Goal: Task Accomplishment & Management: Manage account settings

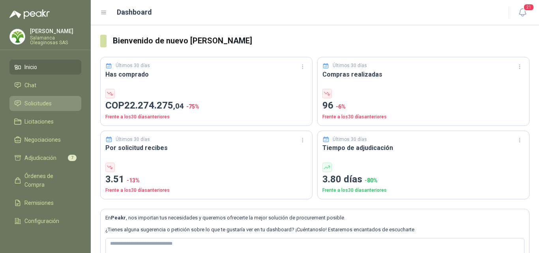
click at [42, 103] on span "Solicitudes" at bounding box center [37, 103] width 27 height 9
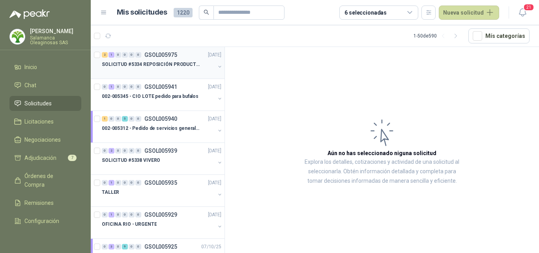
click at [167, 67] on p "SOLICITUD #5334 REPOSICIÓN PRODUCTOS" at bounding box center [151, 64] width 98 height 7
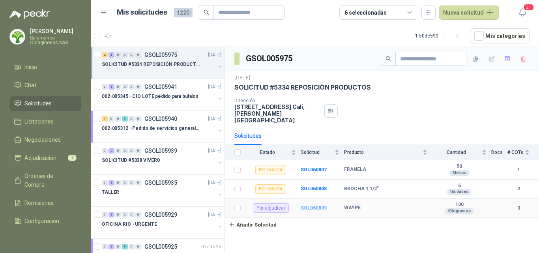
click at [319, 205] on b "SOL060809" at bounding box center [314, 208] width 26 height 6
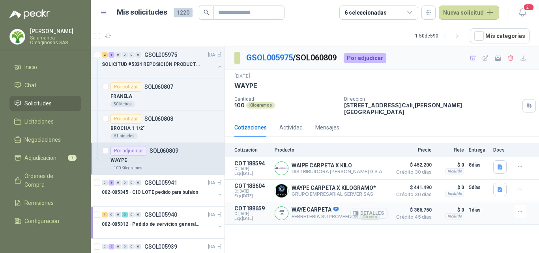
click at [362, 209] on button "Detalles" at bounding box center [368, 213] width 37 height 11
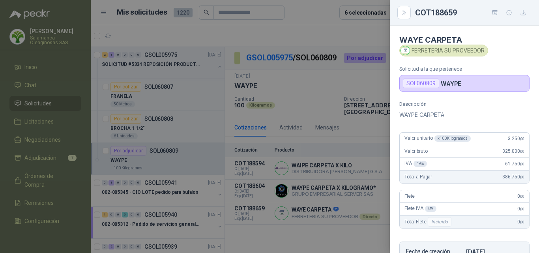
click at [310, 212] on div at bounding box center [269, 126] width 539 height 253
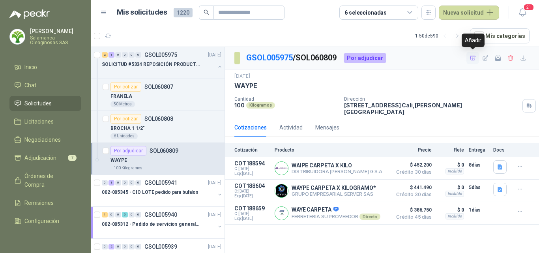
click at [474, 56] on icon "button" at bounding box center [473, 58] width 7 height 7
click at [162, 128] on div "BROCHA 1 1/2"" at bounding box center [166, 128] width 111 height 9
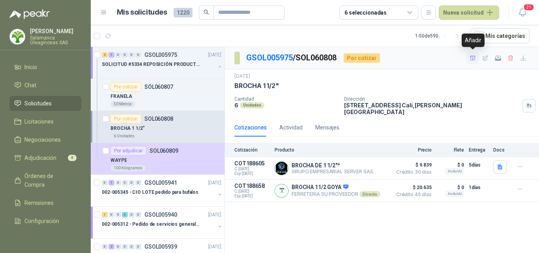
click at [472, 56] on icon "button" at bounding box center [473, 58] width 7 height 7
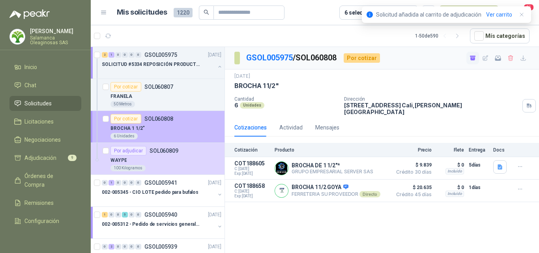
click at [174, 128] on div "BROCHA 1 1/2"" at bounding box center [166, 128] width 111 height 9
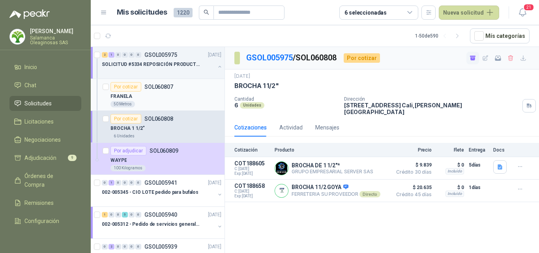
click at [166, 101] on div "50 Metros" at bounding box center [166, 104] width 111 height 6
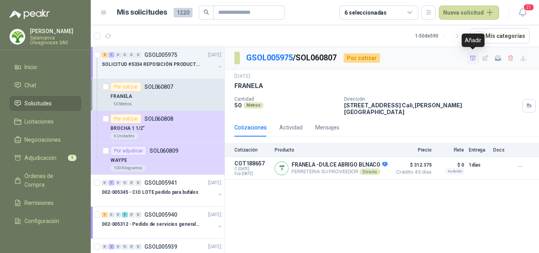
click at [475, 57] on icon "button" at bounding box center [473, 58] width 7 height 7
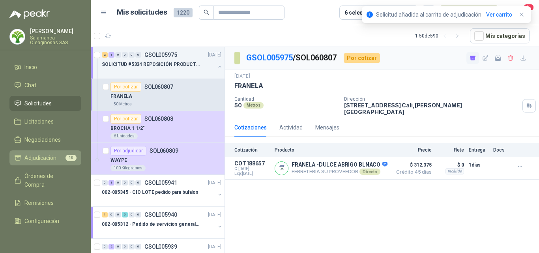
click at [43, 155] on span "Adjudicación" at bounding box center [40, 158] width 32 height 9
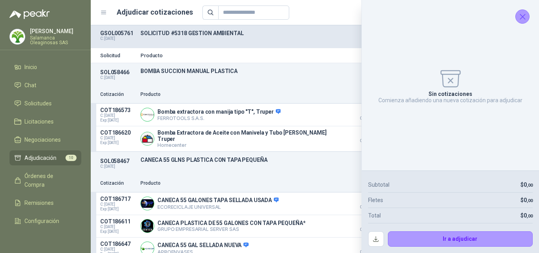
click at [521, 20] on icon "Cerrar" at bounding box center [523, 17] width 10 height 10
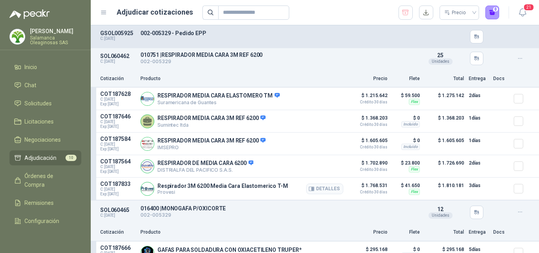
scroll to position [710, 0]
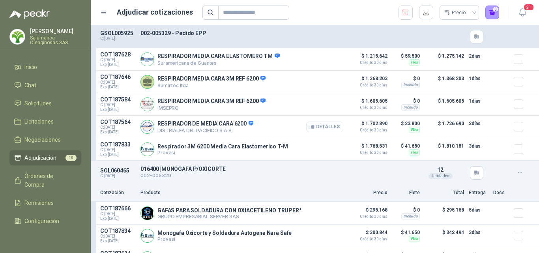
click at [324, 132] on button "Detalles" at bounding box center [324, 127] width 37 height 11
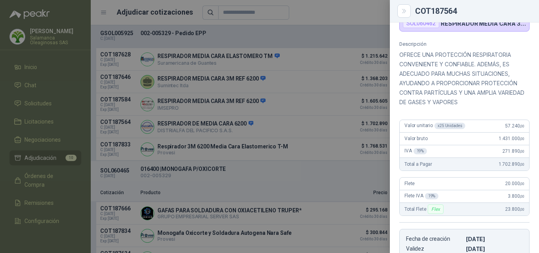
scroll to position [51, 0]
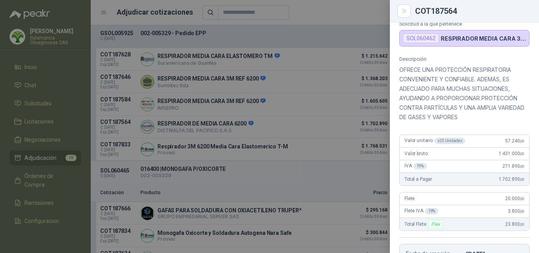
click at [274, 163] on div at bounding box center [269, 126] width 539 height 253
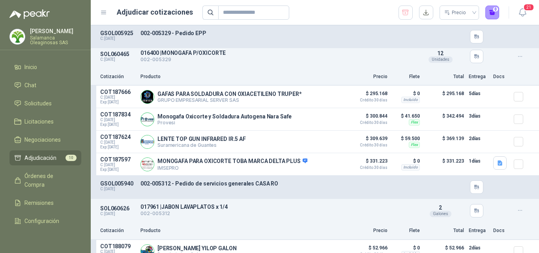
scroll to position [789, 0]
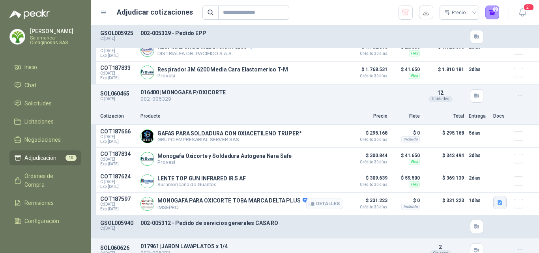
click at [498, 204] on icon "button" at bounding box center [500, 202] width 5 height 5
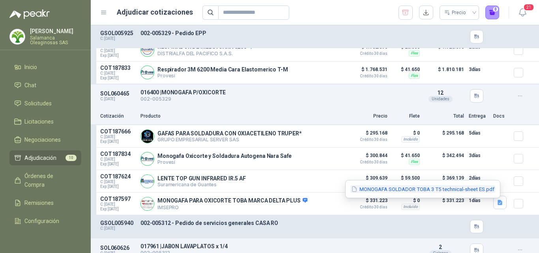
click at [438, 187] on button "MONOGAFA SOLDADOR TOBA 3 T5 technical-sheet ES.pdf" at bounding box center [422, 189] width 145 height 8
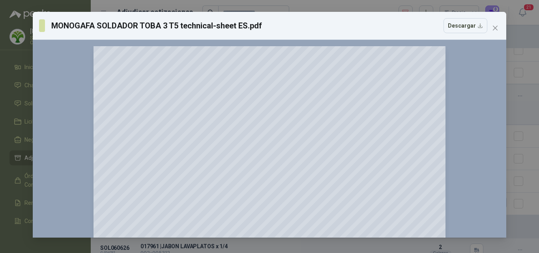
click at [494, 29] on icon "close" at bounding box center [495, 28] width 5 height 5
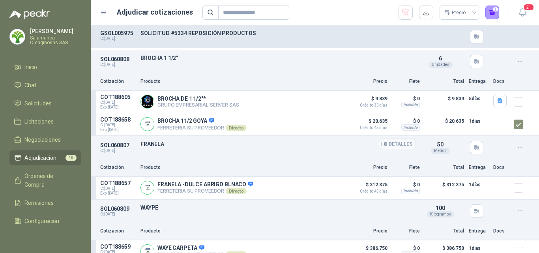
scroll to position [1105, 0]
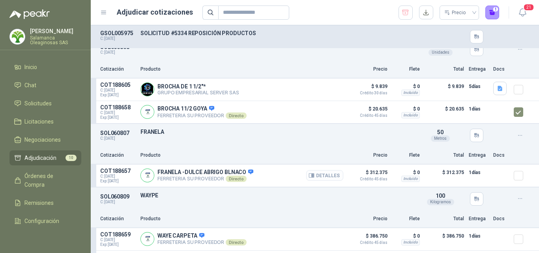
click at [314, 176] on button "Detalles" at bounding box center [324, 175] width 37 height 11
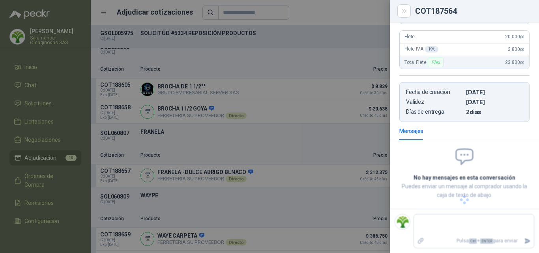
scroll to position [166, 0]
click at [450, 223] on textarea at bounding box center [474, 225] width 120 height 18
type textarea "*"
type textarea "**"
type textarea "*"
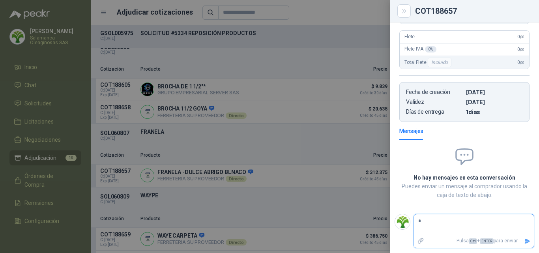
type textarea "**"
type textarea "***"
type textarea "****"
type textarea "*****"
type textarea "******"
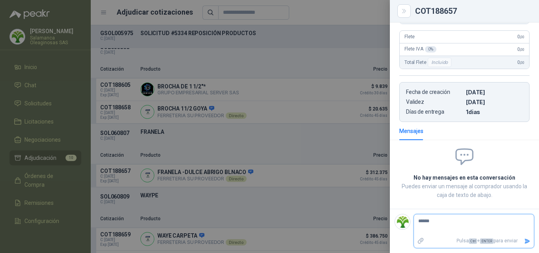
type textarea "******"
type textarea "********"
type textarea "*********"
type textarea "**********"
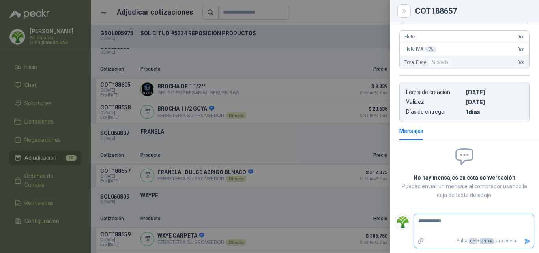
type textarea "**********"
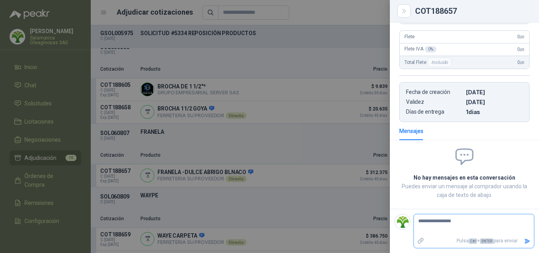
type textarea "**********"
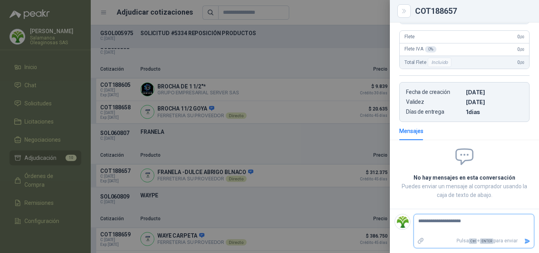
type textarea "**********"
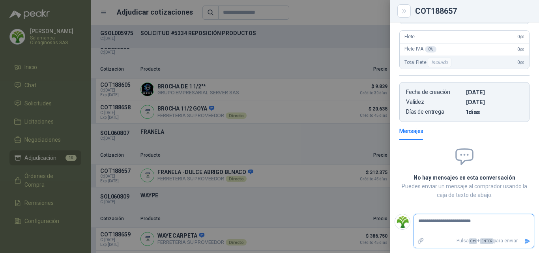
type textarea "**********"
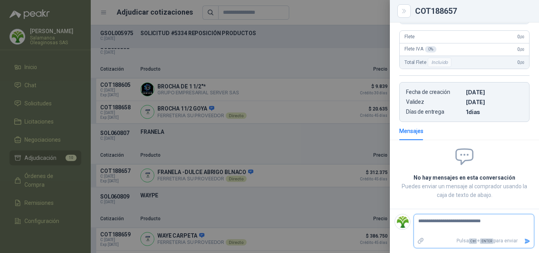
type textarea "**********"
click at [297, 241] on div at bounding box center [269, 126] width 539 height 253
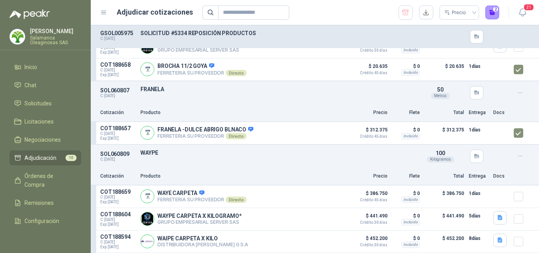
scroll to position [1150, 0]
click at [490, 16] on button "3" at bounding box center [492, 13] width 14 height 14
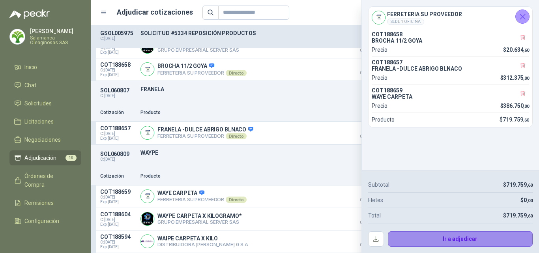
click at [412, 234] on button "Ir a adjudicar" at bounding box center [460, 239] width 145 height 16
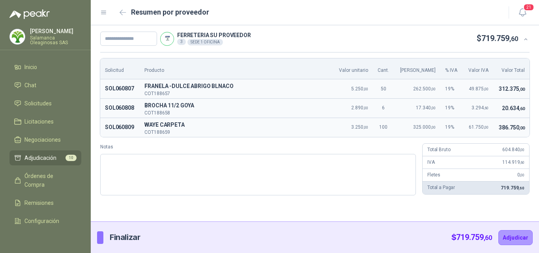
click at [516, 125] on span "386.750 ,00" at bounding box center [512, 127] width 26 height 6
click at [509, 172] on div "Fletes 0 ,00" at bounding box center [476, 175] width 107 height 13
click at [525, 200] on div "Solicitud Producto Valor unitario Cant. Valor Bruto % IVA Valor IVA Valor Total…" at bounding box center [315, 127] width 448 height 150
click at [119, 13] on button "button" at bounding box center [123, 12] width 13 height 13
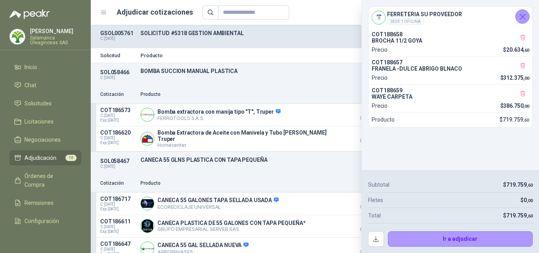
click at [330, 76] on div "SOL058466 C: [DATE] BOMBA SUCCION MANUAL PLASTICA Detalles 2 Unidades" at bounding box center [315, 74] width 448 height 23
click at [523, 17] on icon "Cerrar" at bounding box center [522, 16] width 5 height 5
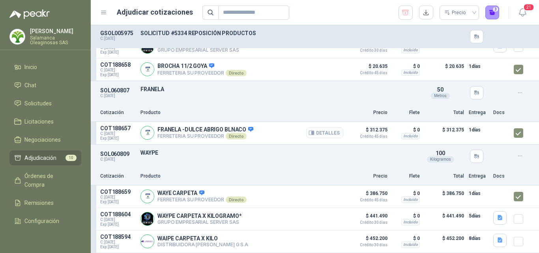
click at [317, 131] on button "Detalles" at bounding box center [324, 132] width 37 height 11
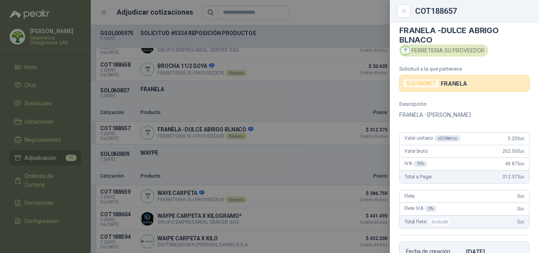
scroll to position [0, 0]
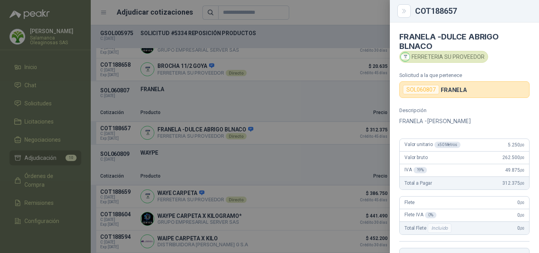
click at [272, 161] on div at bounding box center [269, 126] width 539 height 253
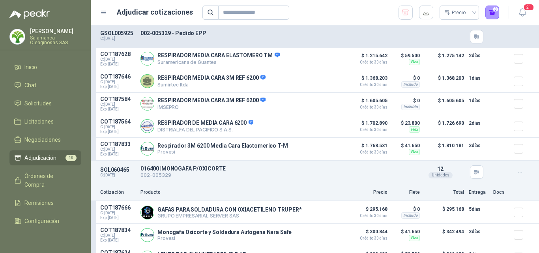
scroll to position [676, 0]
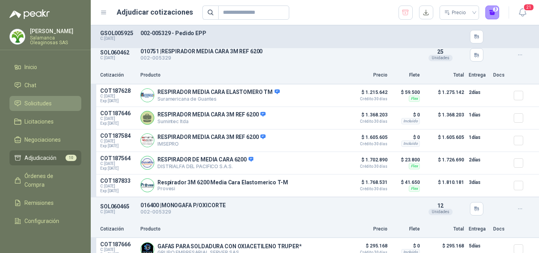
click at [30, 103] on span "Solicitudes" at bounding box center [37, 103] width 27 height 9
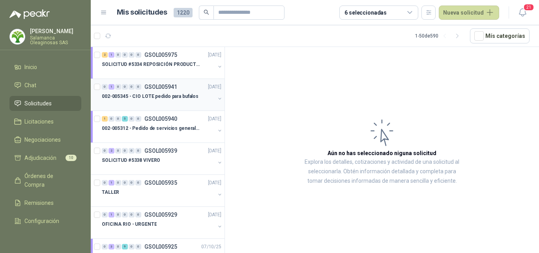
click at [147, 104] on div at bounding box center [158, 104] width 113 height 6
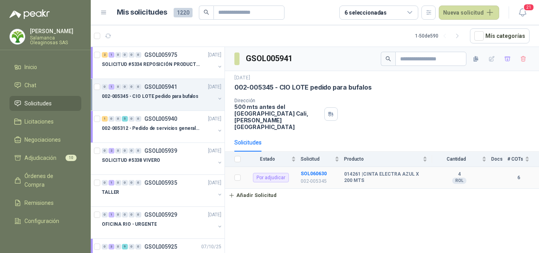
click at [368, 171] on b "014261 | CINTA ELECTRA AZUL X 200 MTS" at bounding box center [385, 177] width 83 height 12
click at [314, 171] on b "SOL060630" at bounding box center [314, 174] width 26 height 6
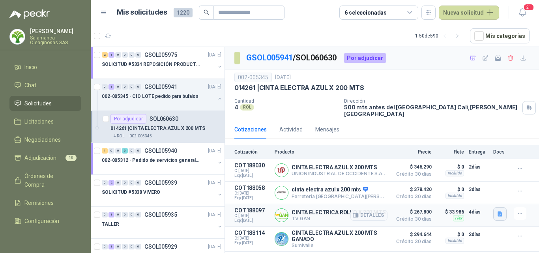
click at [493, 212] on button "button" at bounding box center [499, 213] width 13 height 13
click at [476, 184] on button "image.png" at bounding box center [478, 184] width 34 height 8
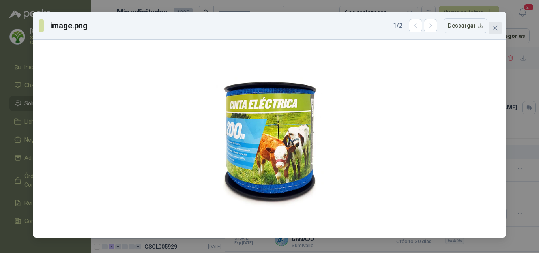
click at [493, 30] on icon "close" at bounding box center [495, 28] width 5 height 5
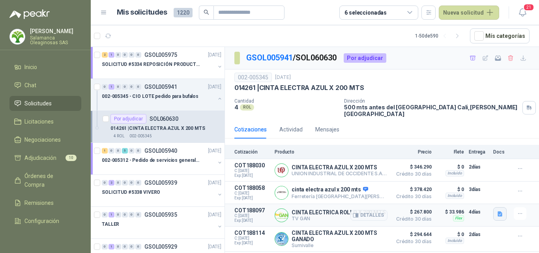
click at [498, 212] on icon "button" at bounding box center [500, 214] width 5 height 5
click at [477, 193] on button "image.png" at bounding box center [478, 192] width 34 height 8
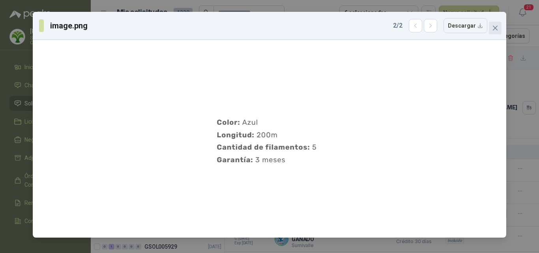
click at [494, 28] on icon "close" at bounding box center [495, 28] width 6 height 6
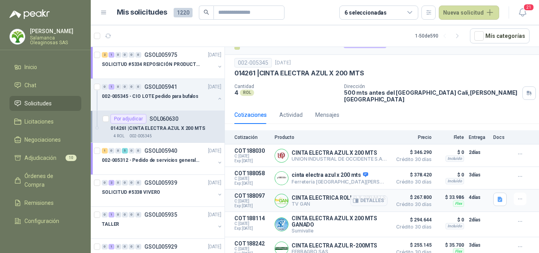
scroll to position [2, 0]
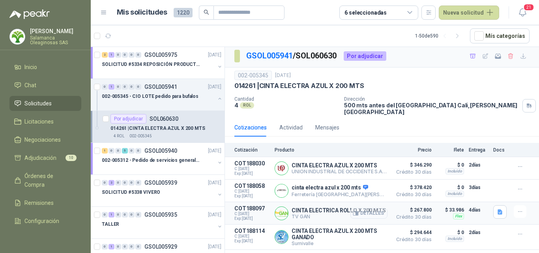
click at [366, 209] on button "Detalles" at bounding box center [368, 213] width 37 height 11
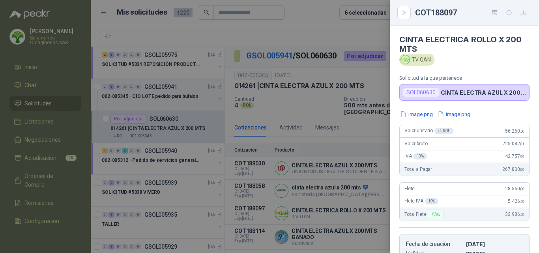
scroll to position [0, 0]
click at [326, 26] on div at bounding box center [269, 126] width 539 height 253
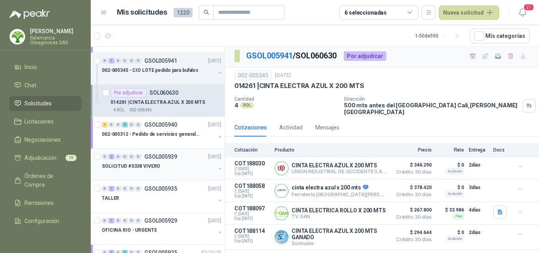
scroll to position [39, 0]
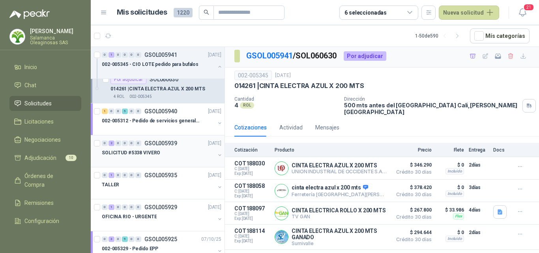
click at [154, 156] on p "SOLICITUD #5338 VIVERO" at bounding box center [131, 152] width 58 height 7
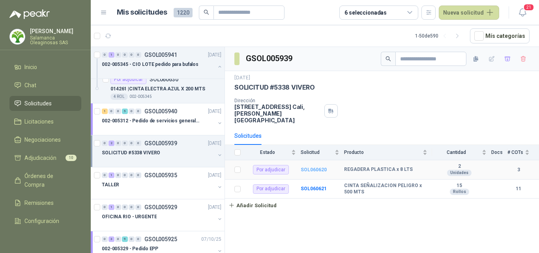
click at [316, 167] on b "SOL060620" at bounding box center [314, 170] width 26 height 6
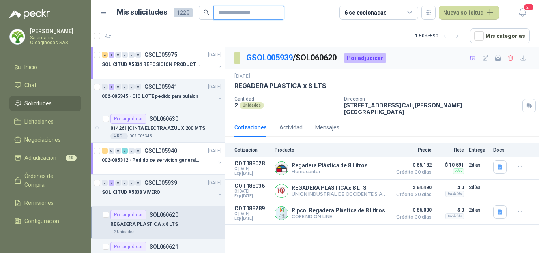
click at [236, 13] on input "text" at bounding box center [245, 12] width 55 height 13
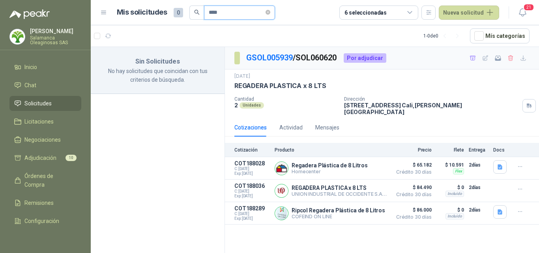
click at [228, 10] on input "****" at bounding box center [236, 12] width 55 height 13
type input "*"
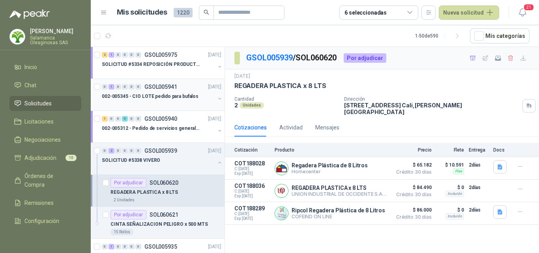
click at [172, 101] on div at bounding box center [158, 104] width 113 height 6
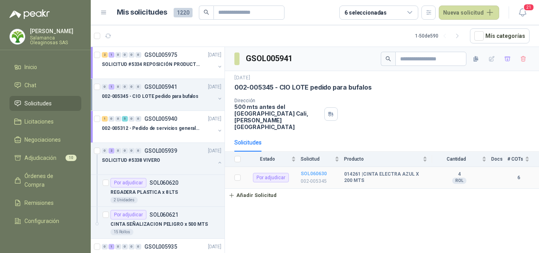
click at [319, 171] on b "SOL060630" at bounding box center [314, 174] width 26 height 6
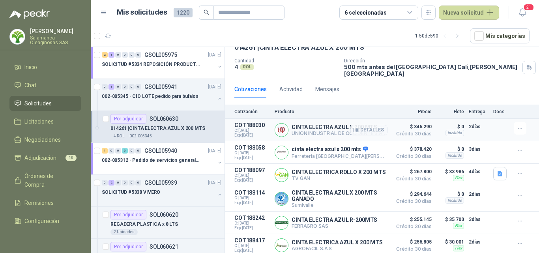
scroll to position [41, 0]
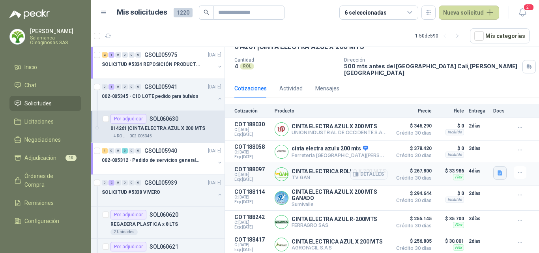
click at [497, 171] on icon "button" at bounding box center [500, 173] width 7 height 7
click at [485, 143] on button "image.png" at bounding box center [478, 142] width 34 height 8
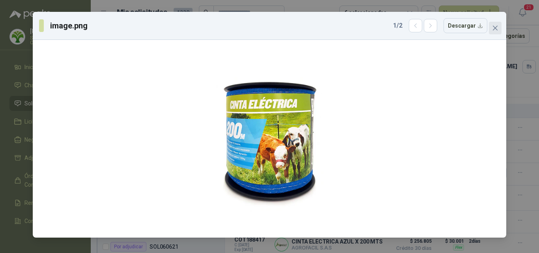
click at [498, 30] on span "Close" at bounding box center [495, 28] width 13 height 6
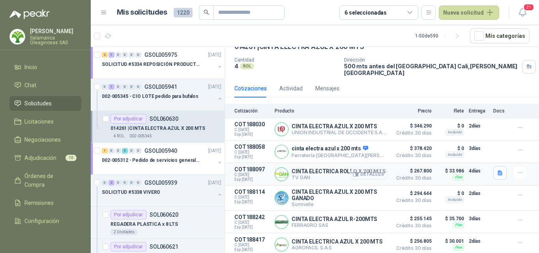
click at [372, 170] on button "Detalles" at bounding box center [368, 174] width 37 height 11
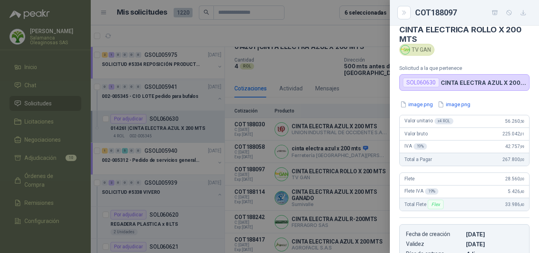
scroll to position [0, 0]
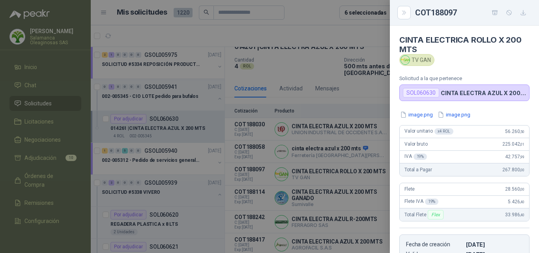
click at [338, 184] on div at bounding box center [269, 126] width 539 height 253
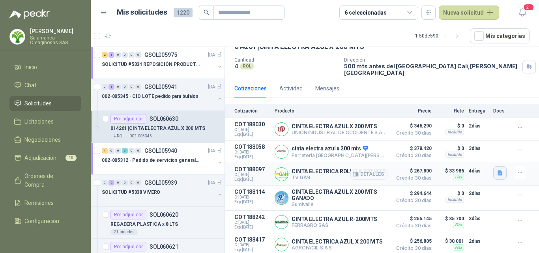
click at [497, 170] on icon "button" at bounding box center [500, 173] width 7 height 7
click at [488, 153] on button "image.png" at bounding box center [478, 150] width 34 height 8
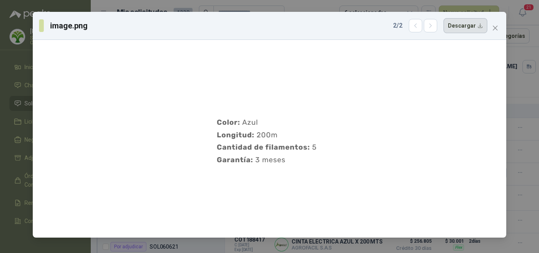
click at [474, 27] on button "Descargar" at bounding box center [466, 25] width 44 height 15
click at [524, 131] on div "image.png 2 / 2 Descargar" at bounding box center [269, 126] width 539 height 253
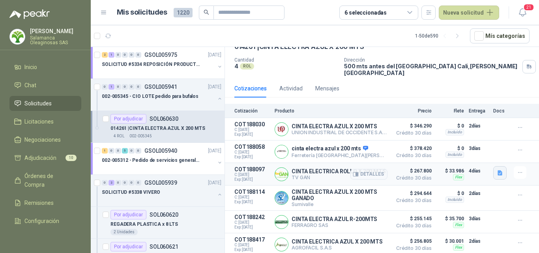
click at [497, 170] on icon "button" at bounding box center [500, 173] width 7 height 7
click at [480, 140] on button "image.png" at bounding box center [478, 142] width 34 height 8
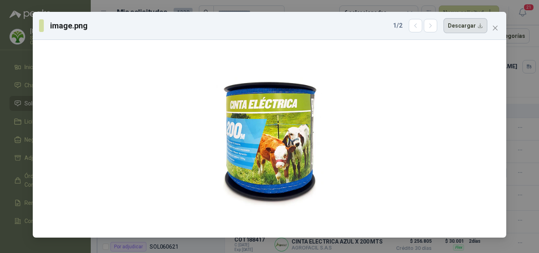
click at [471, 26] on button "Descargar" at bounding box center [466, 25] width 44 height 15
click at [496, 27] on icon "close" at bounding box center [495, 28] width 5 height 5
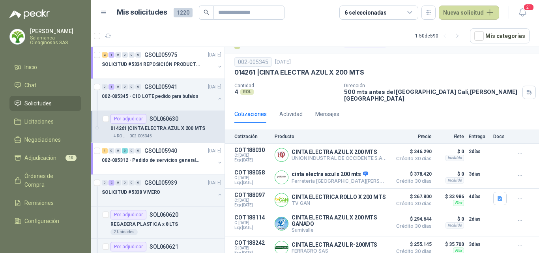
scroll to position [0, 0]
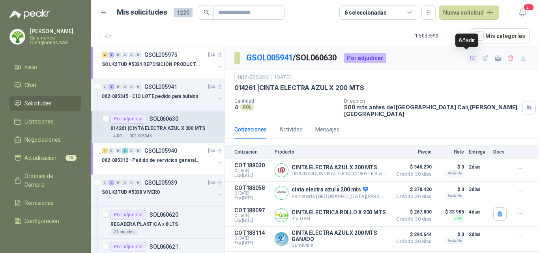
click at [470, 58] on icon "button" at bounding box center [473, 58] width 6 height 4
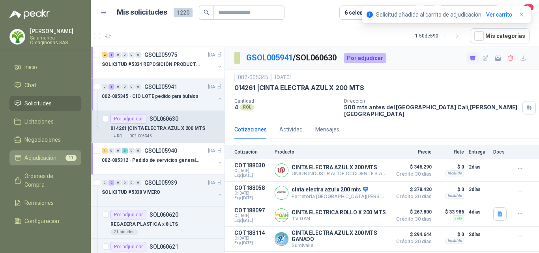
click at [41, 156] on span "Adjudicación" at bounding box center [40, 158] width 32 height 9
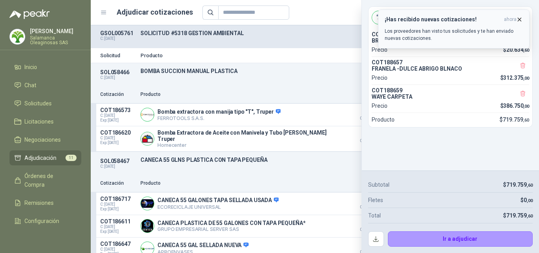
click at [521, 19] on icon "button" at bounding box center [519, 19] width 7 height 7
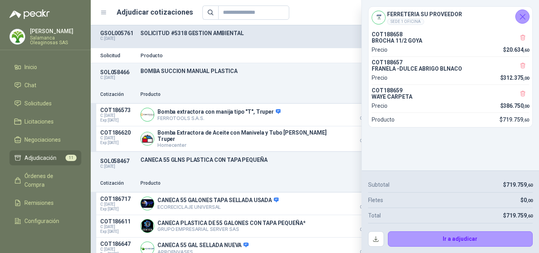
click at [525, 18] on icon "Cerrar" at bounding box center [522, 16] width 5 height 5
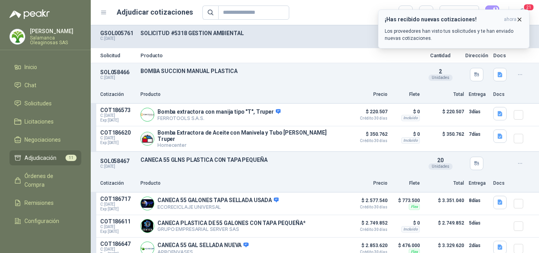
click at [519, 19] on icon "button" at bounding box center [519, 19] width 3 height 3
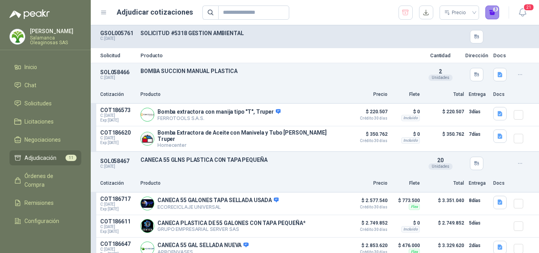
click at [492, 12] on button "3" at bounding box center [492, 13] width 14 height 14
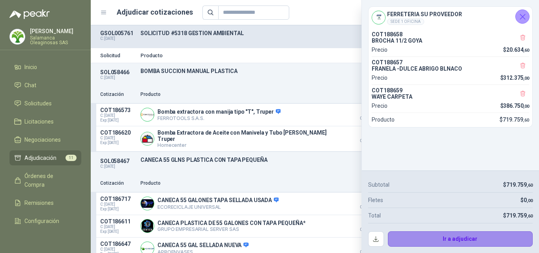
click at [437, 242] on button "Ir a adjudicar" at bounding box center [460, 239] width 145 height 16
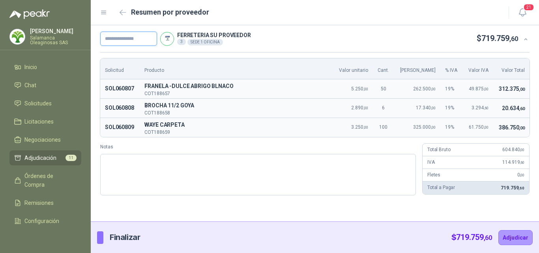
click at [126, 38] on input "text" at bounding box center [128, 39] width 57 height 14
type input "**********"
click at [514, 235] on button "Adjudicar" at bounding box center [515, 237] width 34 height 15
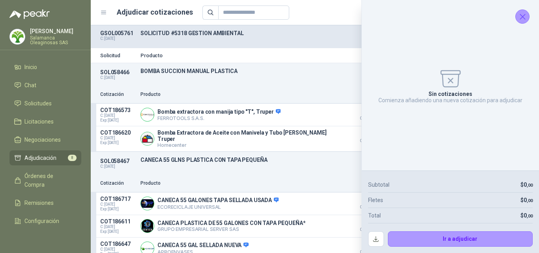
click at [521, 14] on icon "Cerrar" at bounding box center [523, 17] width 10 height 10
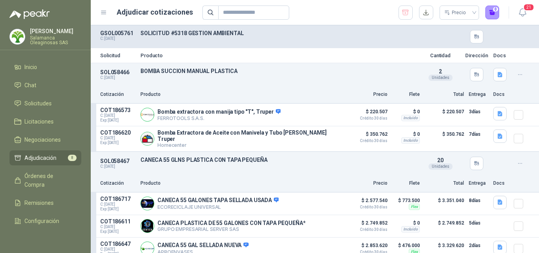
click at [49, 34] on p "[PERSON_NAME]" at bounding box center [55, 31] width 51 height 6
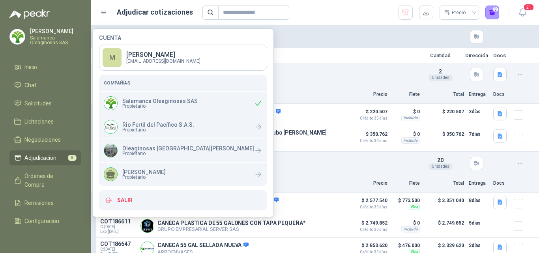
click at [129, 106] on span "Propietario" at bounding box center [159, 106] width 75 height 5
click at [39, 67] on li "Inicio" at bounding box center [45, 67] width 62 height 9
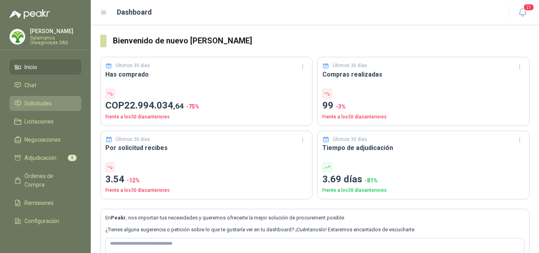
click at [62, 104] on li "Solicitudes" at bounding box center [45, 103] width 62 height 9
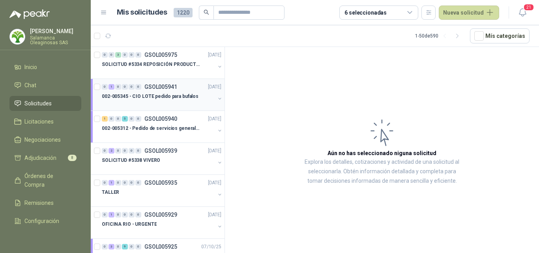
click at [154, 103] on div at bounding box center [158, 104] width 113 height 6
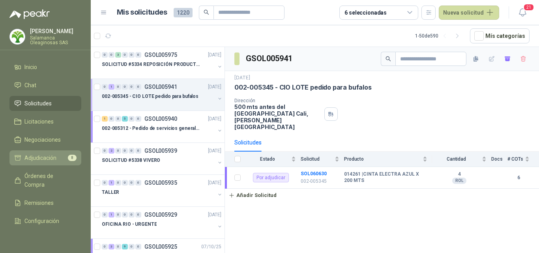
click at [43, 156] on span "Adjudicación" at bounding box center [40, 158] width 32 height 9
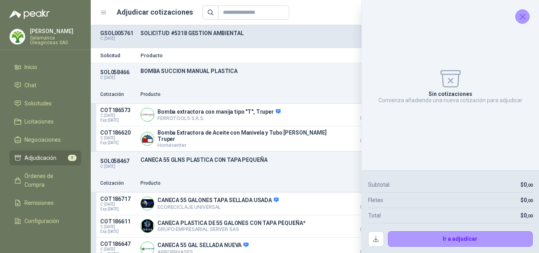
click at [530, 16] on div "Sin cotizaciones Comienza añadiendo una nueva cotización para adjudicar" at bounding box center [450, 85] width 165 height 158
click at [525, 19] on icon "Cerrar" at bounding box center [523, 17] width 10 height 10
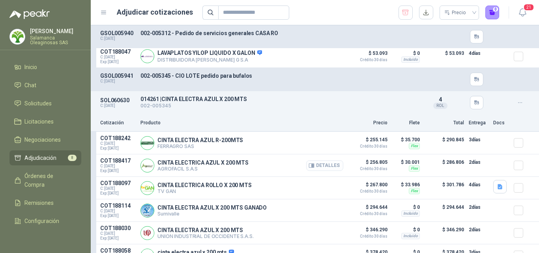
scroll to position [1068, 0]
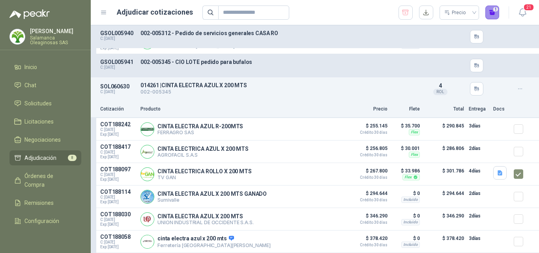
click at [494, 13] on button "1" at bounding box center [492, 13] width 14 height 14
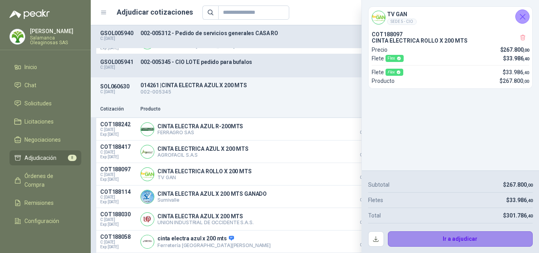
click at [408, 237] on button "Ir a adjudicar" at bounding box center [460, 239] width 145 height 16
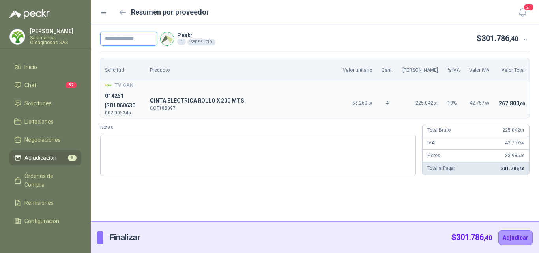
click at [118, 39] on input "text" at bounding box center [128, 39] width 57 height 14
click at [343, 169] on textarea "Notas" at bounding box center [258, 155] width 316 height 41
click at [506, 55] on div "Solicitud Producto Valor unitario Cant. Valor Bruto % IVA Valor IVA Valor Total…" at bounding box center [315, 117] width 448 height 130
click at [499, 195] on div "Peakr 1 SEDE 5 - CIO $ 301.786 ,40 Solicitud Producto Valor unitario Cant. Valo…" at bounding box center [315, 123] width 448 height 196
click at [136, 38] on input "text" at bounding box center [128, 39] width 57 height 14
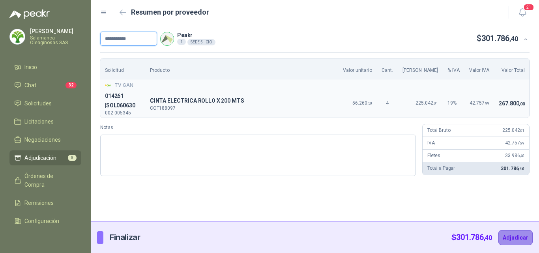
type input "**********"
click at [515, 239] on button "Adjudicar" at bounding box center [515, 237] width 34 height 15
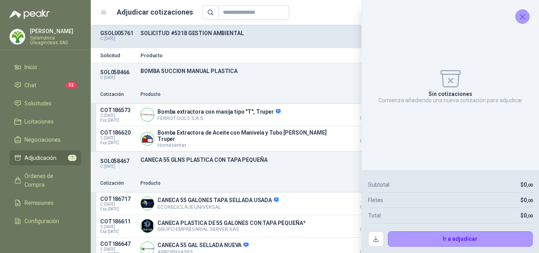
click at [526, 13] on icon "Cerrar" at bounding box center [523, 17] width 10 height 10
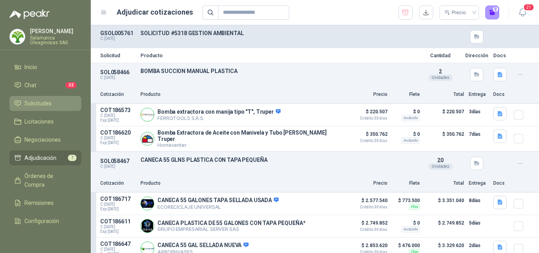
click at [45, 102] on span "Solicitudes" at bounding box center [37, 103] width 27 height 9
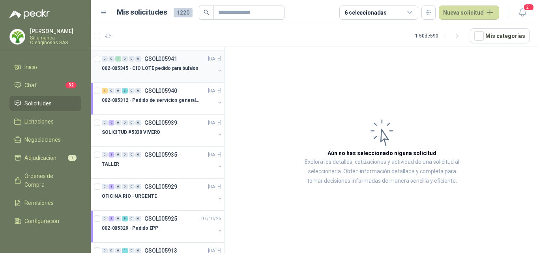
scroll to position [39, 0]
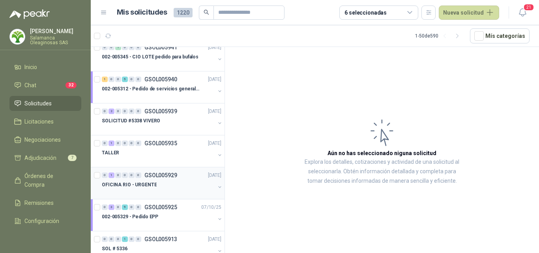
click at [168, 186] on div "OFICINA RIO - URGENTE" at bounding box center [158, 184] width 113 height 9
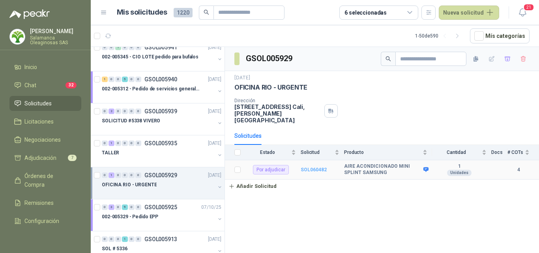
click at [320, 167] on b "SOL060482" at bounding box center [314, 170] width 26 height 6
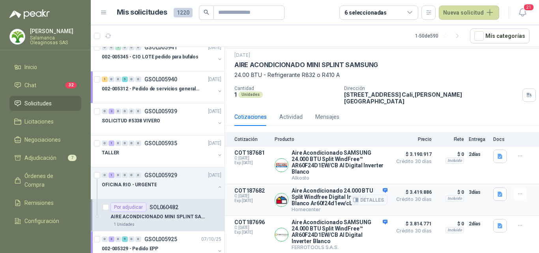
scroll to position [39, 0]
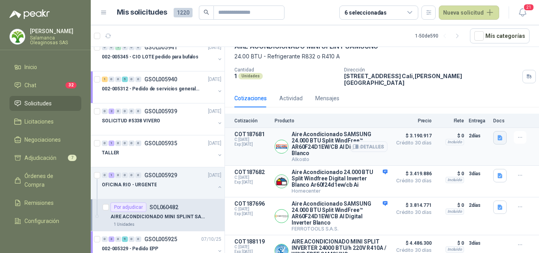
click at [495, 136] on button "button" at bounding box center [499, 137] width 13 height 13
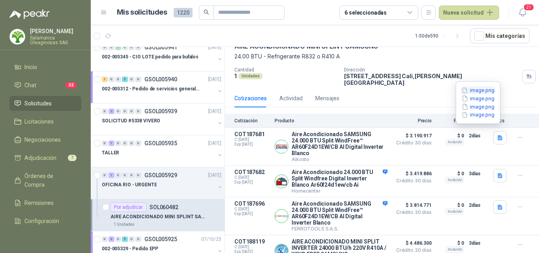
click at [479, 91] on button "image.png" at bounding box center [478, 90] width 34 height 8
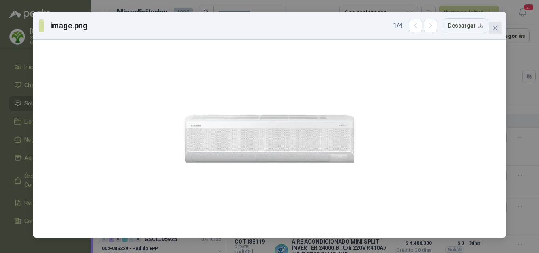
click at [496, 24] on button "Close" at bounding box center [495, 28] width 13 height 13
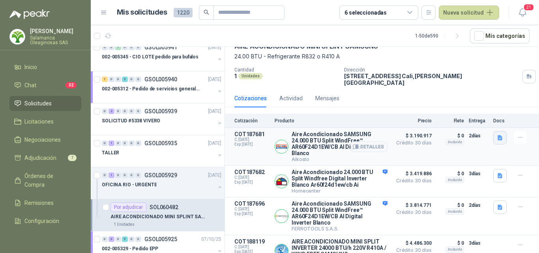
click at [497, 135] on icon "button" at bounding box center [500, 138] width 7 height 7
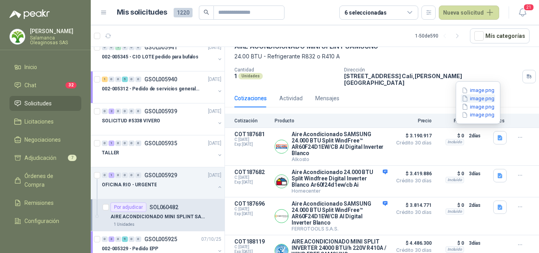
click at [476, 98] on button "image.png" at bounding box center [478, 98] width 34 height 8
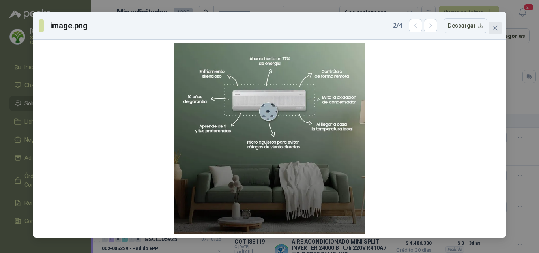
click at [497, 28] on icon "close" at bounding box center [495, 28] width 6 height 6
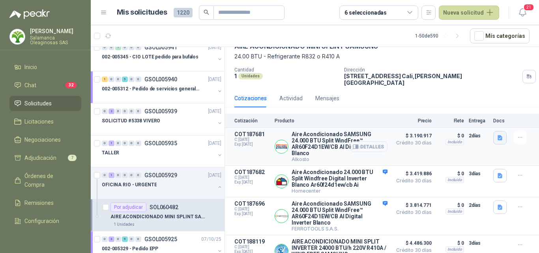
click at [497, 135] on icon "button" at bounding box center [500, 138] width 7 height 7
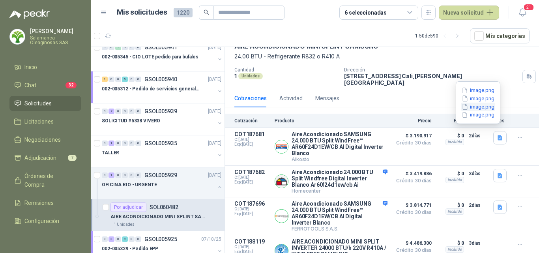
click at [485, 107] on button "image.png" at bounding box center [478, 107] width 34 height 8
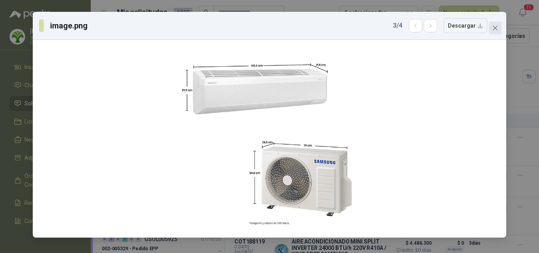
click at [498, 28] on icon "close" at bounding box center [495, 28] width 6 height 6
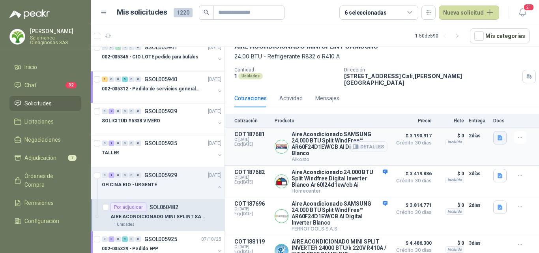
click at [497, 135] on icon "button" at bounding box center [500, 138] width 7 height 7
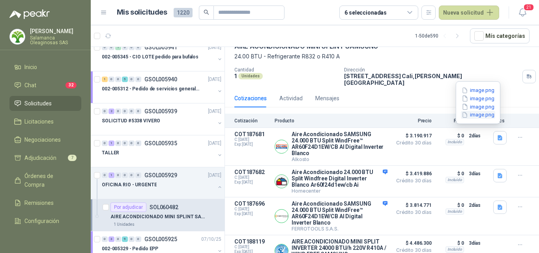
click at [477, 116] on button "image.png" at bounding box center [478, 115] width 34 height 8
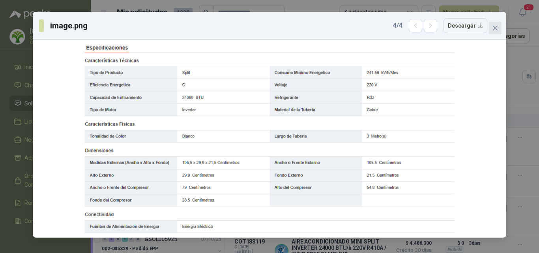
click at [498, 25] on span "Close" at bounding box center [495, 28] width 13 height 6
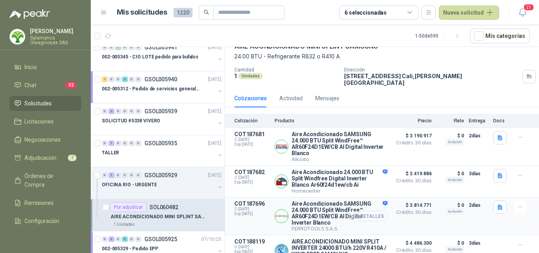
scroll to position [51, 0]
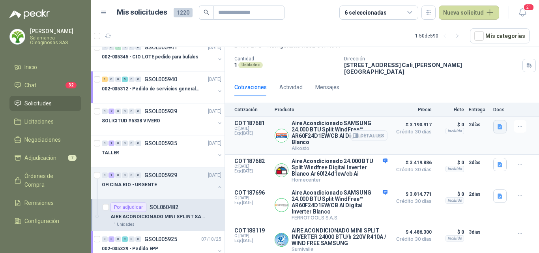
click at [498, 124] on icon "button" at bounding box center [500, 126] width 5 height 5
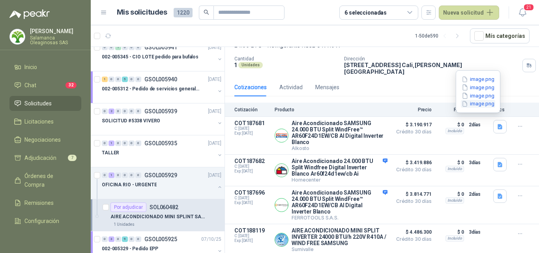
click at [478, 104] on button "image.png" at bounding box center [478, 104] width 34 height 8
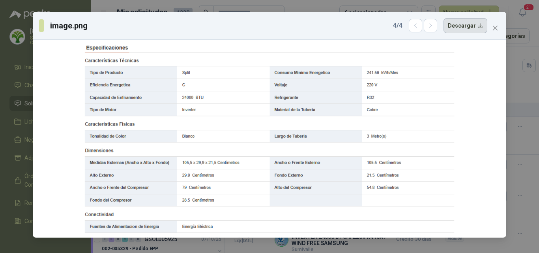
click at [465, 25] on button "Descargar" at bounding box center [466, 25] width 44 height 15
click at [531, 131] on div "image.png 4 / 4 Descargar" at bounding box center [269, 126] width 539 height 253
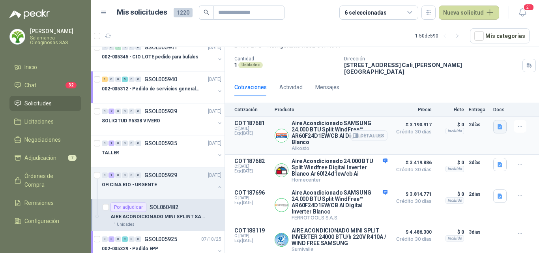
click at [497, 124] on icon "button" at bounding box center [500, 127] width 7 height 7
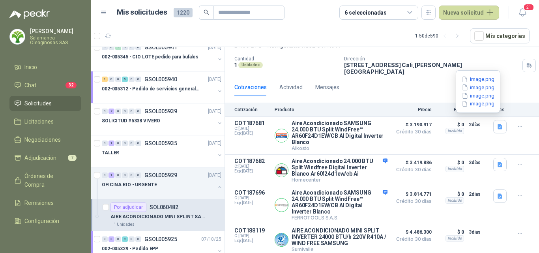
click at [467, 78] on icon "button" at bounding box center [465, 80] width 4 height 6
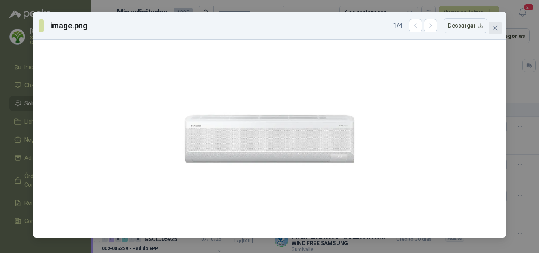
click at [493, 32] on button "Close" at bounding box center [495, 28] width 13 height 13
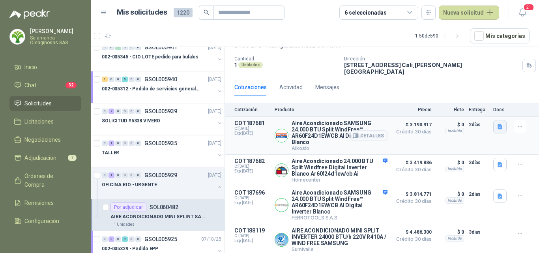
click at [498, 124] on icon "button" at bounding box center [500, 126] width 5 height 5
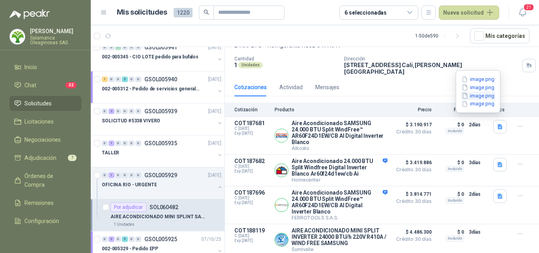
click at [480, 97] on button "image.png" at bounding box center [478, 96] width 34 height 8
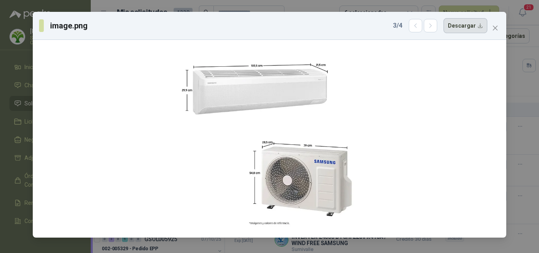
click at [464, 27] on button "Descargar" at bounding box center [466, 25] width 44 height 15
click at [497, 30] on icon "close" at bounding box center [495, 28] width 6 height 6
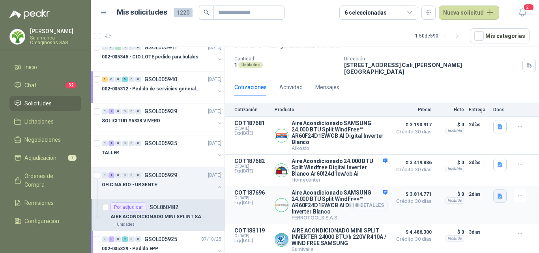
click at [498, 196] on icon "button" at bounding box center [500, 195] width 5 height 5
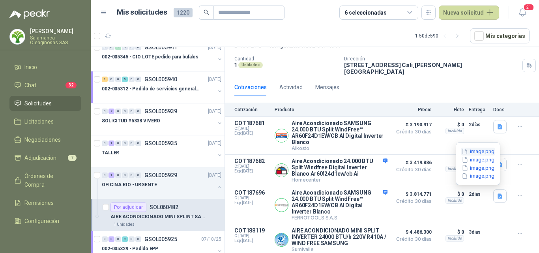
click at [488, 150] on button "image.png" at bounding box center [478, 152] width 34 height 8
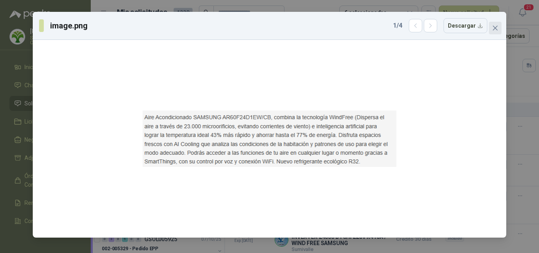
click at [493, 29] on icon "close" at bounding box center [495, 28] width 6 height 6
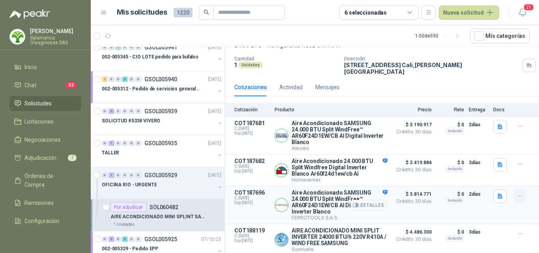
click at [517, 194] on icon "button" at bounding box center [520, 196] width 7 height 7
click at [445, 212] on div "$ 0 Incluido" at bounding box center [451, 204] width 28 height 31
click at [373, 202] on button "Detalles" at bounding box center [368, 205] width 37 height 11
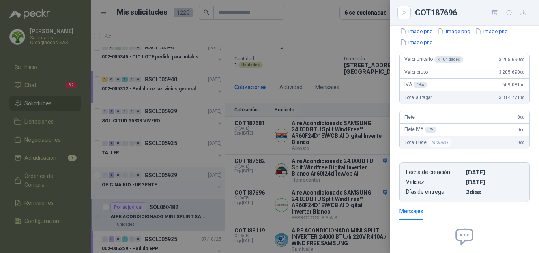
scroll to position [29, 0]
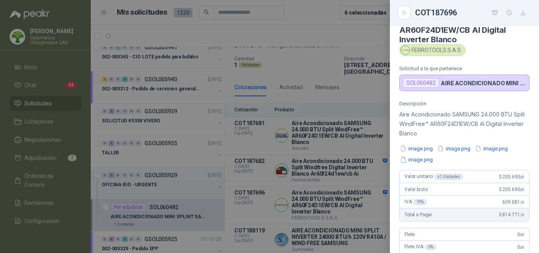
click at [424, 149] on button "image.png" at bounding box center [416, 148] width 34 height 8
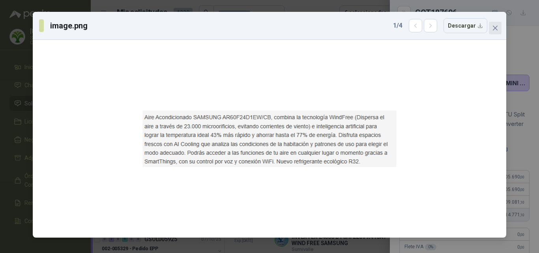
click at [498, 26] on span "Close" at bounding box center [495, 28] width 13 height 6
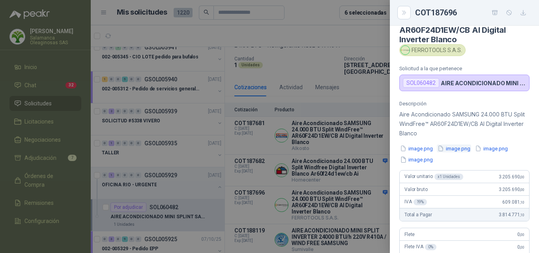
click at [460, 151] on button "image.png" at bounding box center [454, 148] width 34 height 8
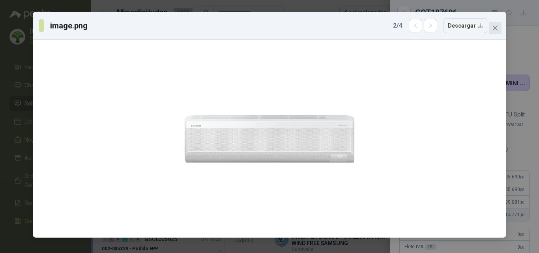
click at [497, 29] on icon "close" at bounding box center [495, 28] width 6 height 6
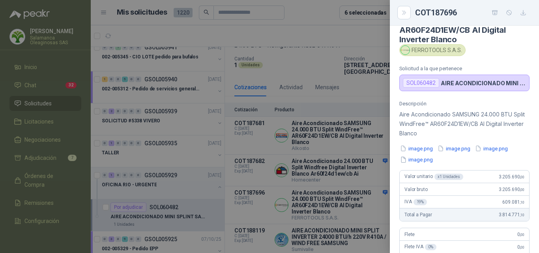
click at [502, 151] on button "image.png" at bounding box center [491, 148] width 34 height 8
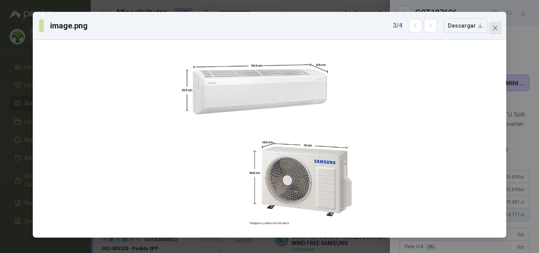
click at [495, 29] on icon "close" at bounding box center [495, 28] width 6 height 6
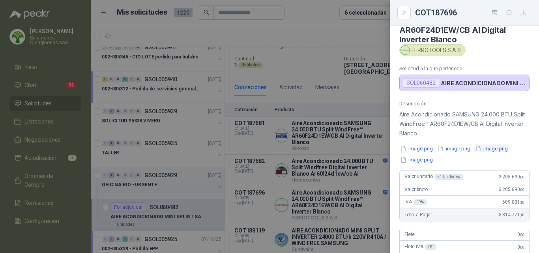
click at [505, 149] on button "image.png" at bounding box center [491, 148] width 34 height 8
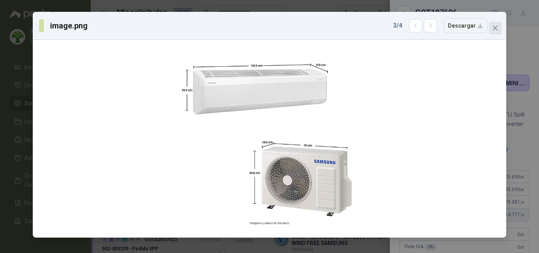
click at [500, 27] on span "Close" at bounding box center [495, 28] width 13 height 6
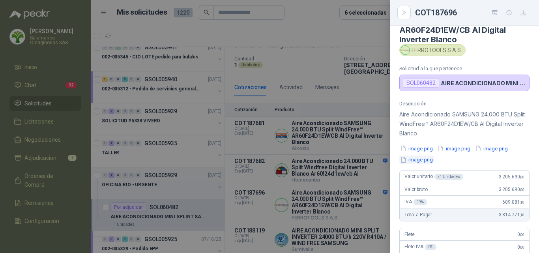
click at [411, 161] on button "image.png" at bounding box center [416, 160] width 34 height 8
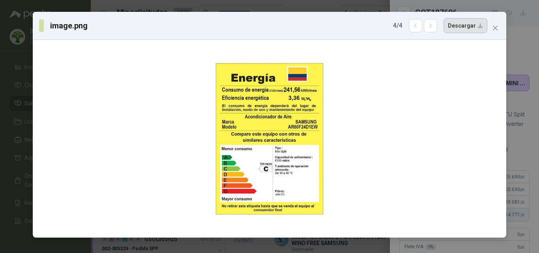
click at [473, 26] on button "Descargar" at bounding box center [466, 25] width 44 height 15
click at [525, 162] on div "image.png 4 / 4 Descargar" at bounding box center [269, 126] width 539 height 253
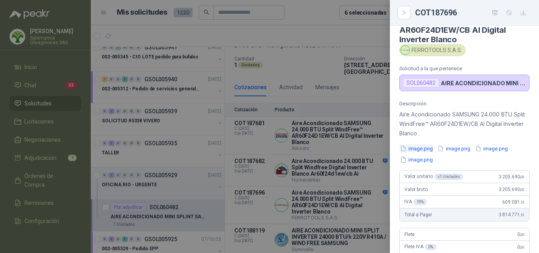
click at [426, 149] on button "image.png" at bounding box center [416, 148] width 34 height 8
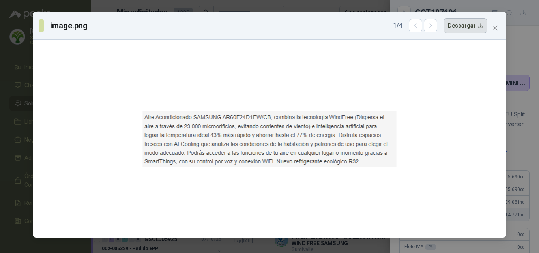
click at [466, 28] on button "Descargar" at bounding box center [466, 25] width 44 height 15
click at [519, 166] on div "image.png 1 / 4 Descargar" at bounding box center [269, 126] width 539 height 253
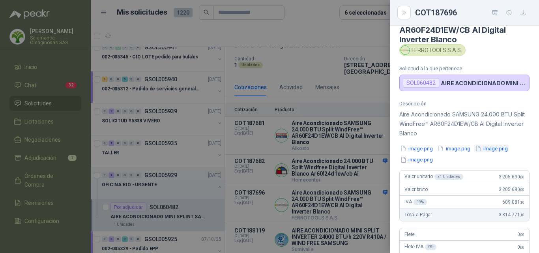
click at [495, 148] on button "image.png" at bounding box center [491, 148] width 34 height 8
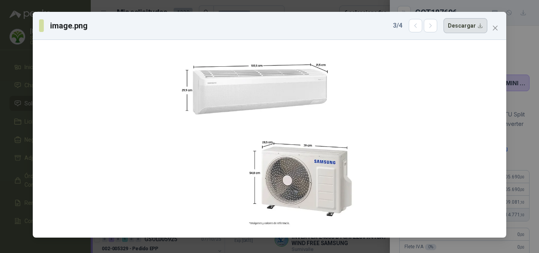
click at [468, 24] on button "Descargar" at bounding box center [466, 25] width 44 height 15
click at [491, 30] on span "Close" at bounding box center [495, 28] width 13 height 6
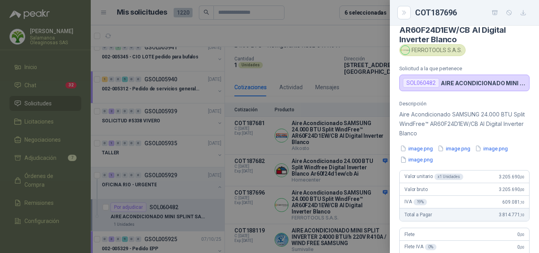
click at [365, 133] on div at bounding box center [269, 126] width 539 height 253
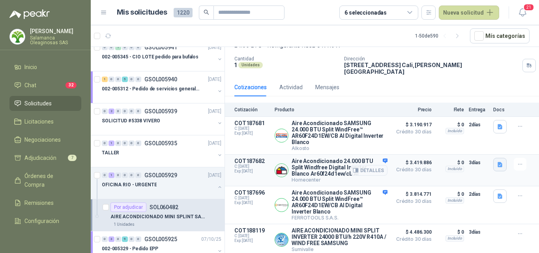
click at [497, 161] on icon "button" at bounding box center [500, 164] width 7 height 7
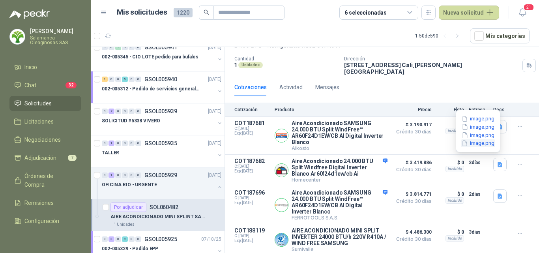
click at [474, 142] on button "image.png" at bounding box center [478, 143] width 34 height 8
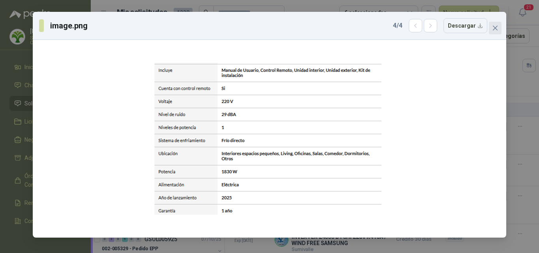
click at [491, 25] on span "Close" at bounding box center [495, 28] width 13 height 6
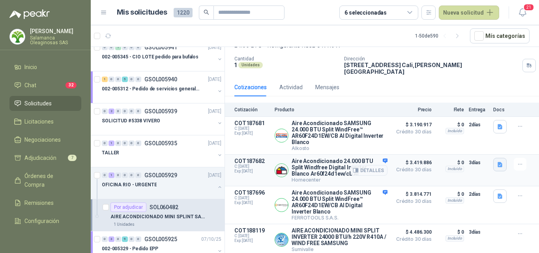
click at [498, 162] on icon "button" at bounding box center [500, 164] width 5 height 5
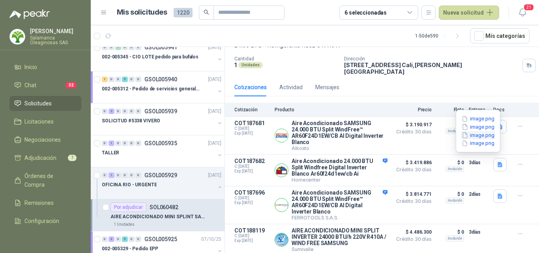
click at [483, 136] on button "image.png" at bounding box center [478, 135] width 34 height 8
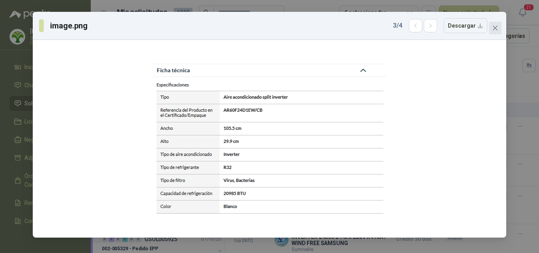
click at [496, 30] on icon "close" at bounding box center [495, 28] width 6 height 6
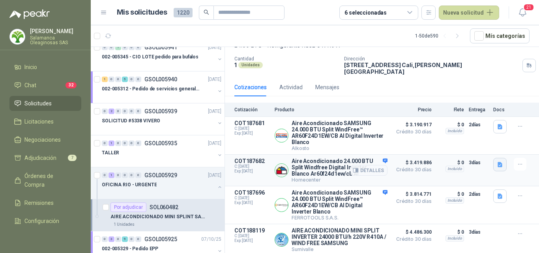
click at [497, 161] on icon "button" at bounding box center [500, 164] width 7 height 7
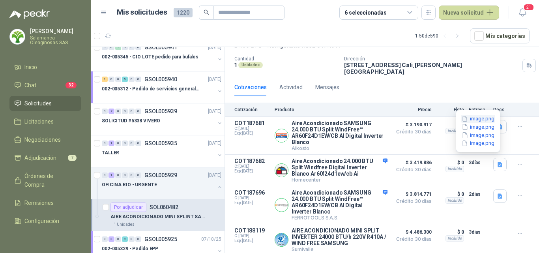
click at [480, 121] on button "image.png" at bounding box center [478, 119] width 34 height 8
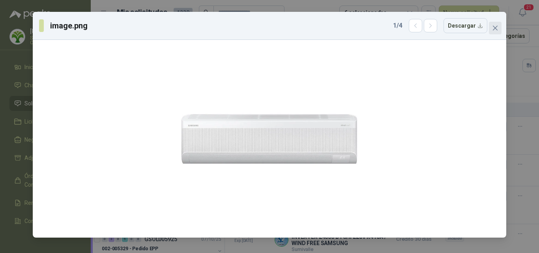
click at [495, 32] on button "Close" at bounding box center [495, 28] width 13 height 13
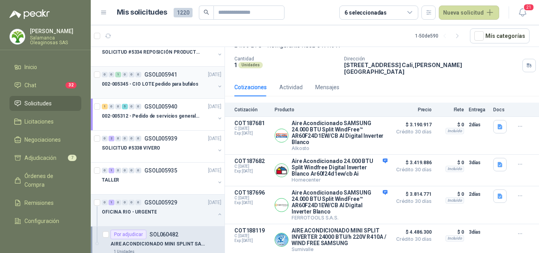
scroll to position [0, 0]
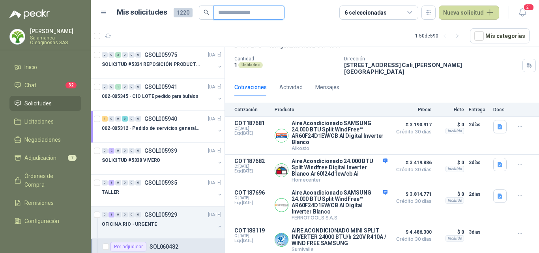
click at [221, 13] on input "text" at bounding box center [245, 12] width 55 height 13
type input "*******"
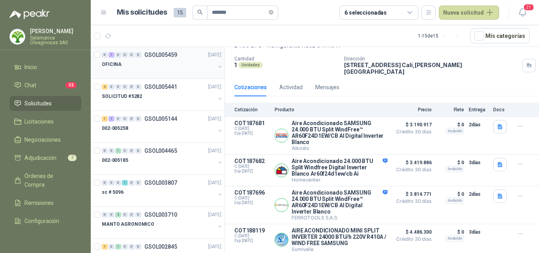
click at [159, 74] on div at bounding box center [158, 72] width 113 height 6
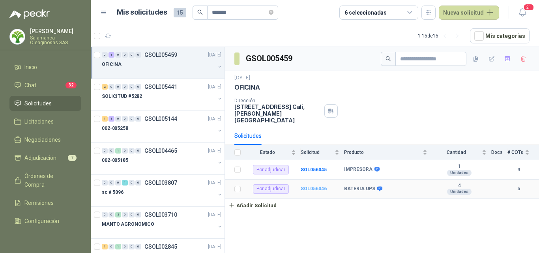
click at [312, 186] on b "SOL056046" at bounding box center [314, 189] width 26 height 6
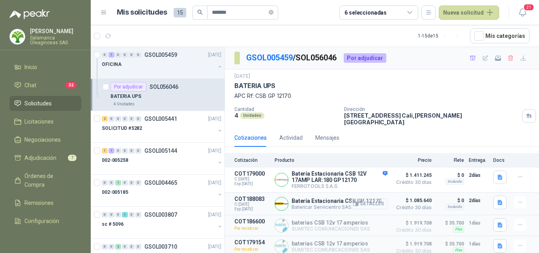
scroll to position [24, 0]
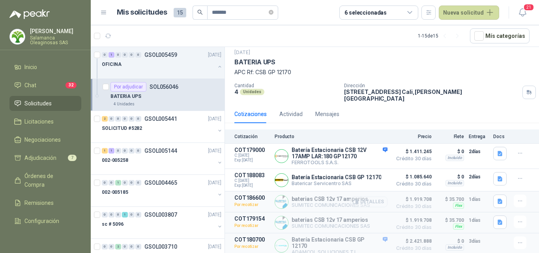
click at [353, 200] on icon "button" at bounding box center [355, 202] width 5 height 4
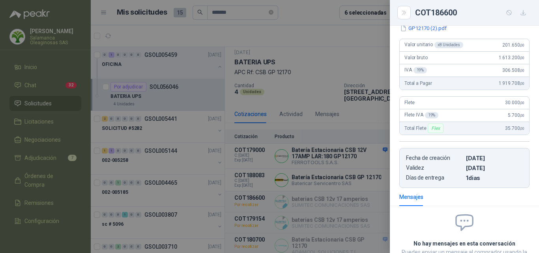
scroll to position [60, 0]
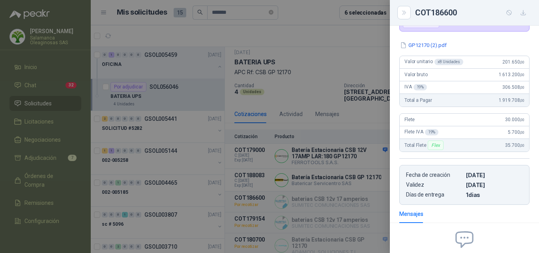
click at [327, 197] on div at bounding box center [269, 126] width 539 height 253
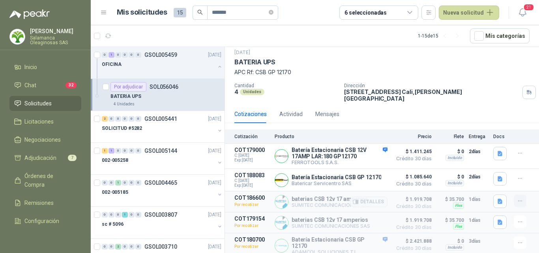
click at [517, 198] on icon "button" at bounding box center [520, 201] width 7 height 7
click at [426, 202] on article "COT186600 Por recotizar baterias CSB 12v 17 amperios SUMITEC COMUNICACIONES SAS…" at bounding box center [382, 201] width 314 height 21
click at [497, 198] on icon "button" at bounding box center [500, 201] width 7 height 7
click at [476, 182] on button "GP12170 (2).pdf" at bounding box center [471, 180] width 48 height 8
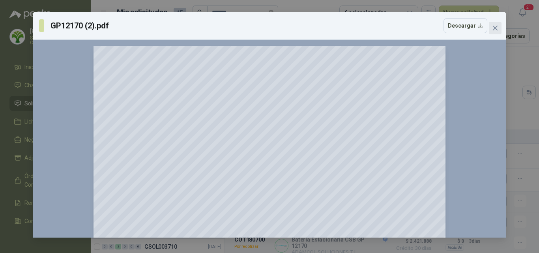
click at [500, 28] on span "Close" at bounding box center [495, 28] width 13 height 6
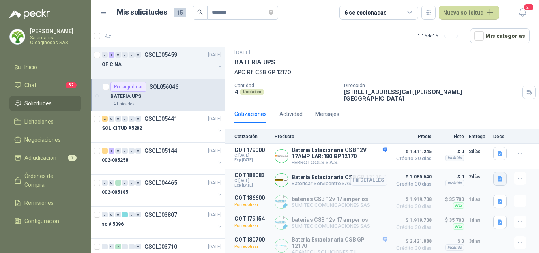
click at [493, 175] on button "button" at bounding box center [499, 178] width 13 height 13
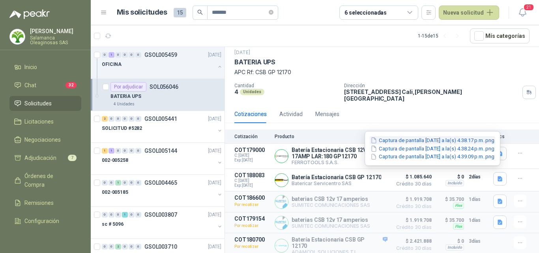
click at [438, 141] on button "Captura de pantalla [DATE] a la(s) 4.38.17 p.m..png" at bounding box center [433, 140] width 126 height 8
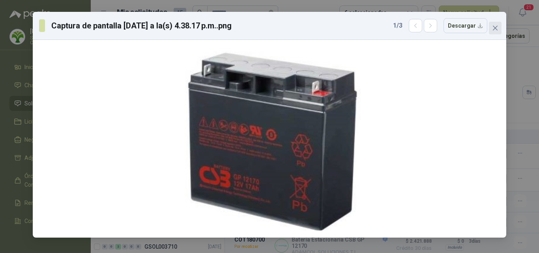
click at [499, 28] on span "Close" at bounding box center [495, 28] width 13 height 6
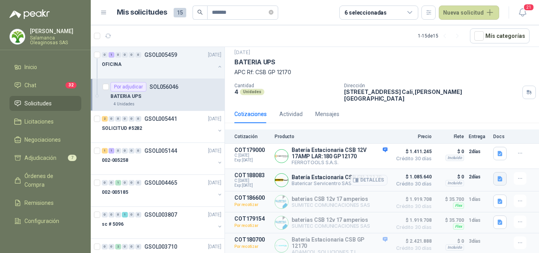
click at [493, 172] on button "button" at bounding box center [499, 178] width 13 height 13
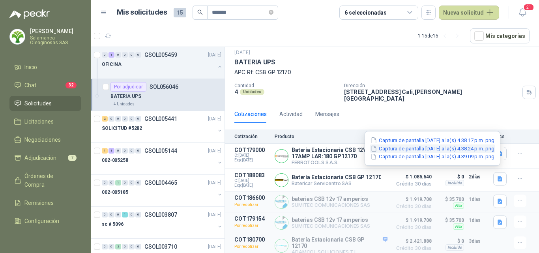
click at [441, 146] on button "Captura de pantalla [DATE] a la(s) 4.38.24 p.m..png" at bounding box center [433, 148] width 126 height 8
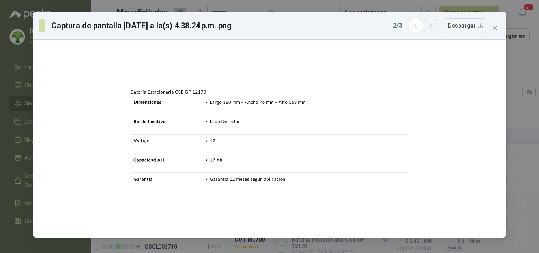
click at [434, 27] on icon "button" at bounding box center [430, 25] width 7 height 7
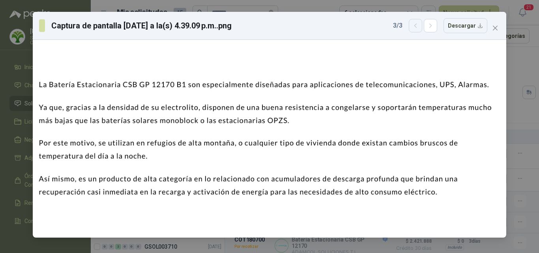
click at [412, 26] on button "button" at bounding box center [415, 25] width 13 height 13
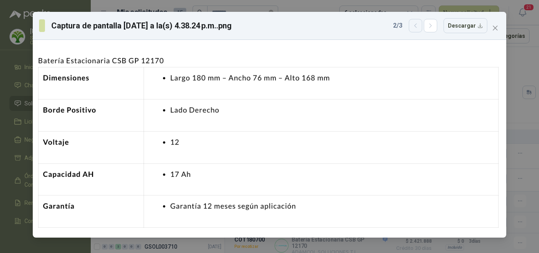
click at [412, 26] on button "button" at bounding box center [415, 25] width 13 height 13
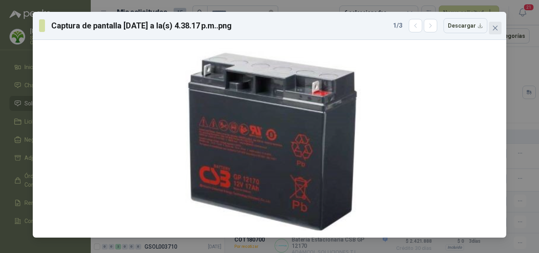
click at [497, 26] on icon "close" at bounding box center [495, 28] width 5 height 5
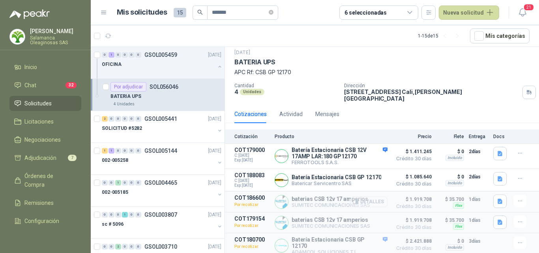
click at [373, 197] on button "Detalles" at bounding box center [368, 202] width 37 height 11
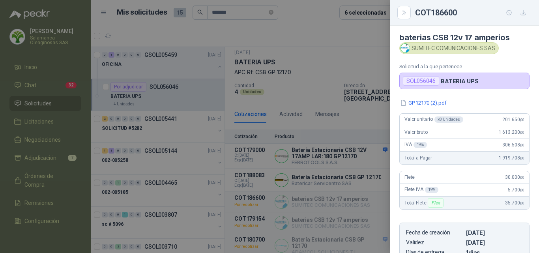
scroll to position [0, 0]
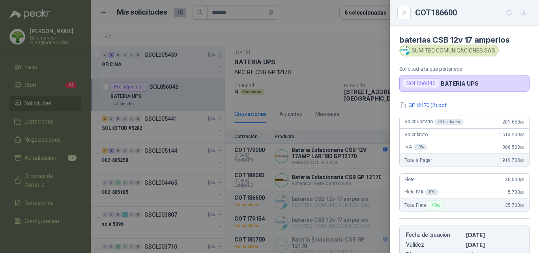
click at [347, 180] on div at bounding box center [269, 126] width 539 height 253
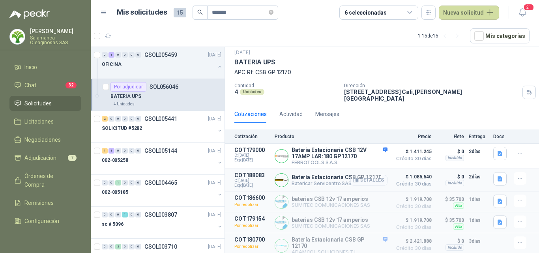
click at [370, 176] on button "Detalles" at bounding box center [368, 180] width 37 height 11
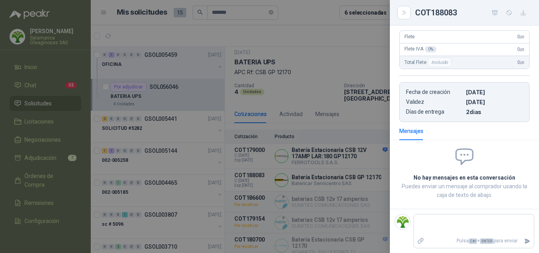
scroll to position [75, 0]
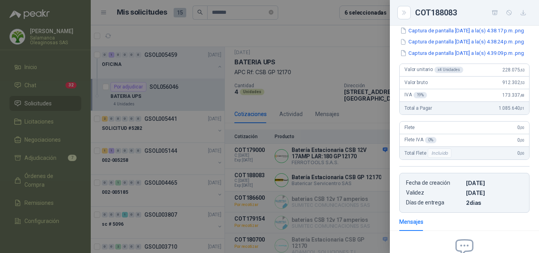
click at [307, 198] on div at bounding box center [269, 126] width 539 height 253
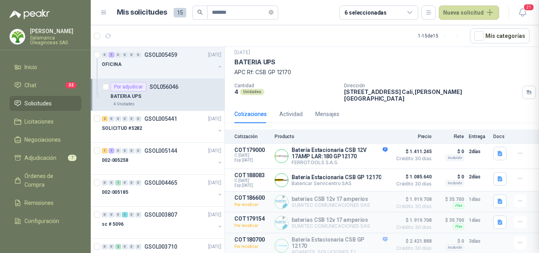
scroll to position [193, 0]
click at [359, 151] on button "Detalles" at bounding box center [368, 156] width 37 height 11
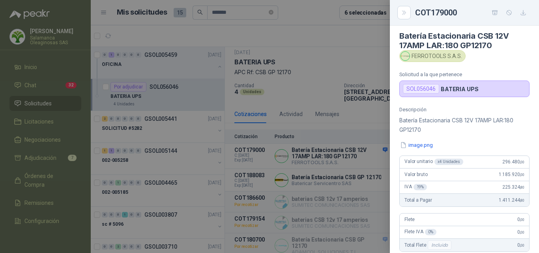
scroll to position [0, 0]
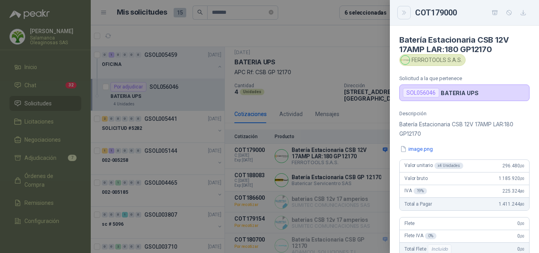
click at [401, 15] on icon "Close" at bounding box center [404, 12] width 7 height 7
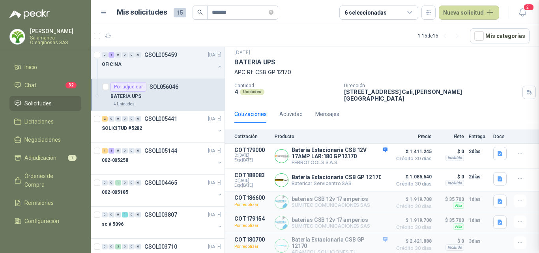
scroll to position [187, 0]
click at [498, 151] on icon "button" at bounding box center [500, 153] width 5 height 5
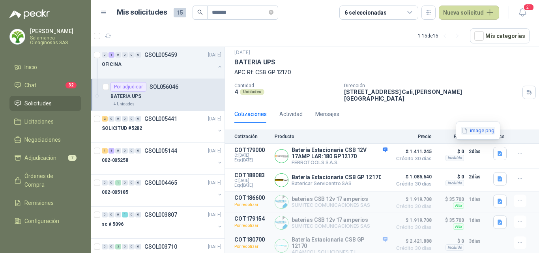
click at [468, 130] on button "image.png" at bounding box center [478, 131] width 34 height 8
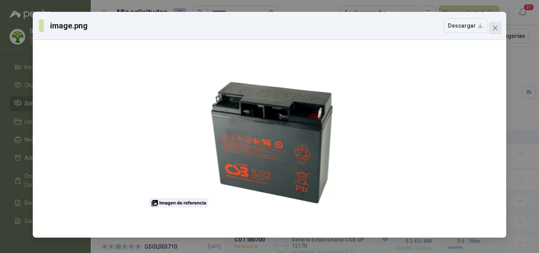
click at [495, 28] on icon "close" at bounding box center [495, 28] width 5 height 5
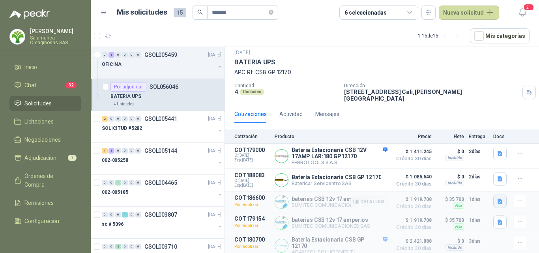
click at [494, 202] on button "button" at bounding box center [499, 201] width 13 height 13
click at [476, 182] on button "GP12170 (2).pdf" at bounding box center [471, 180] width 48 height 8
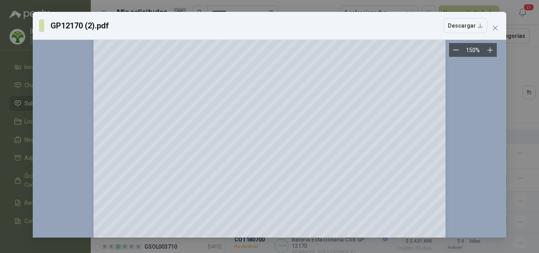
scroll to position [313, 0]
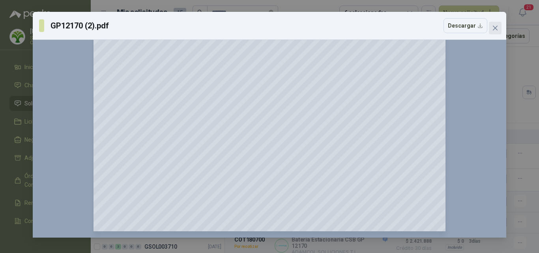
click at [494, 24] on button "Close" at bounding box center [495, 28] width 13 height 13
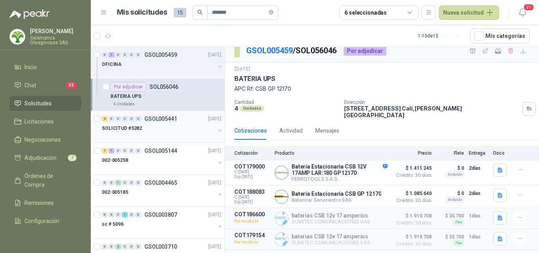
scroll to position [0, 0]
